Goal: Information Seeking & Learning: Learn about a topic

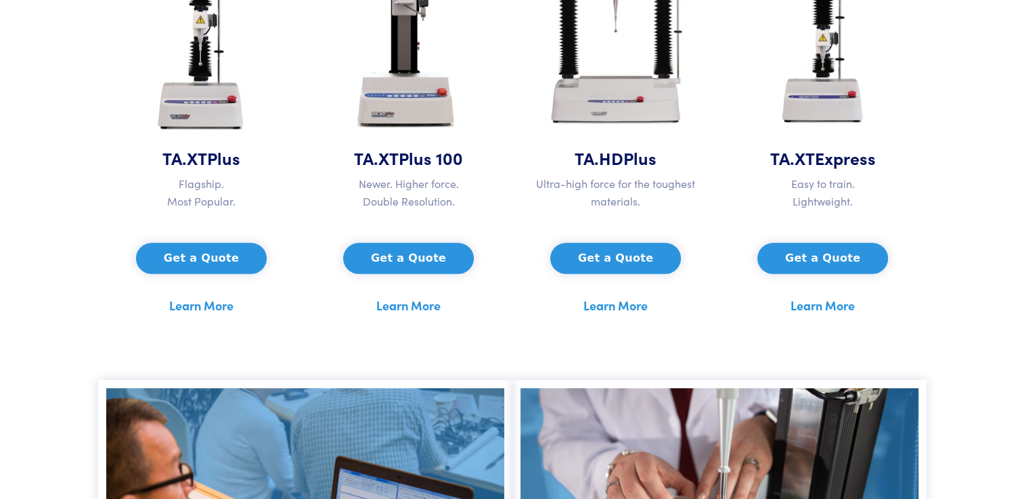
scroll to position [812, 0]
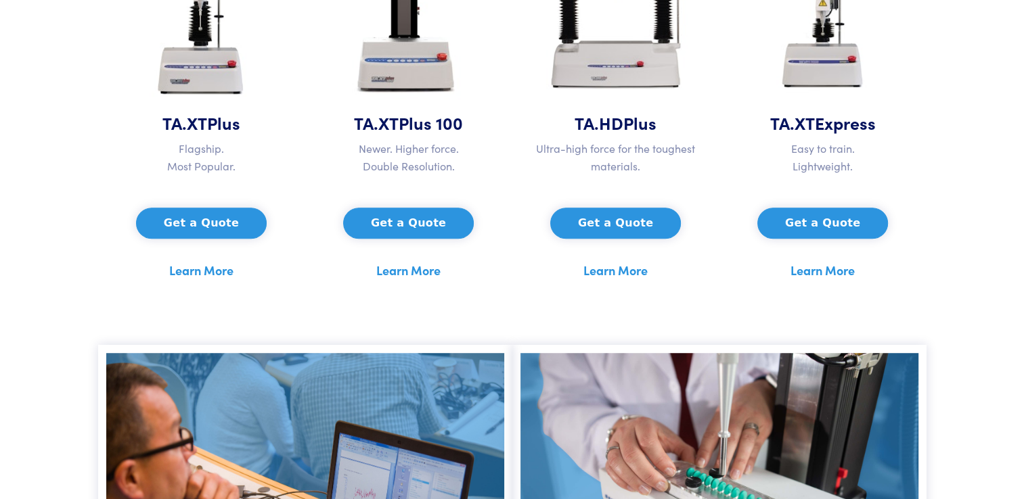
click at [201, 272] on link "Learn More" at bounding box center [201, 270] width 64 height 20
